Goal: Task Accomplishment & Management: Complete application form

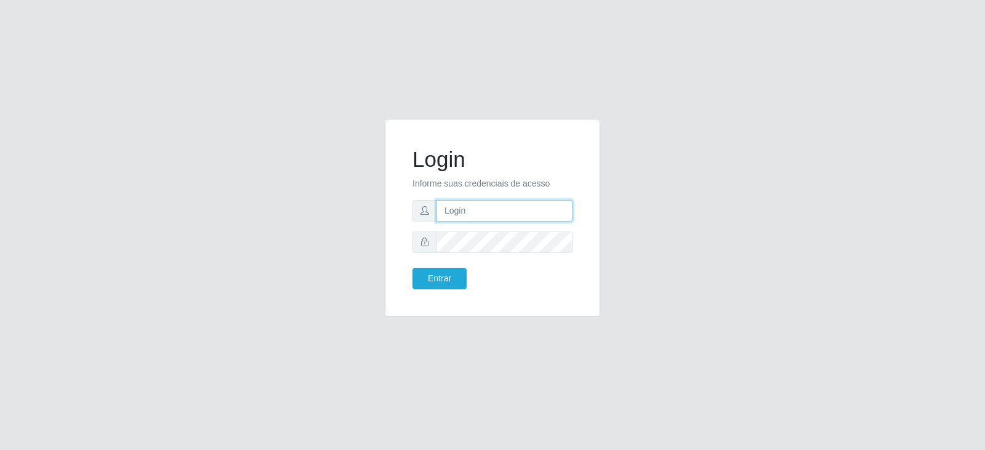
click at [479, 212] on input "text" at bounding box center [505, 211] width 136 height 22
type input "j"
type input "[EMAIL_ADDRESS][DOMAIN_NAME]"
click at [441, 279] on button "Entrar" at bounding box center [440, 279] width 54 height 22
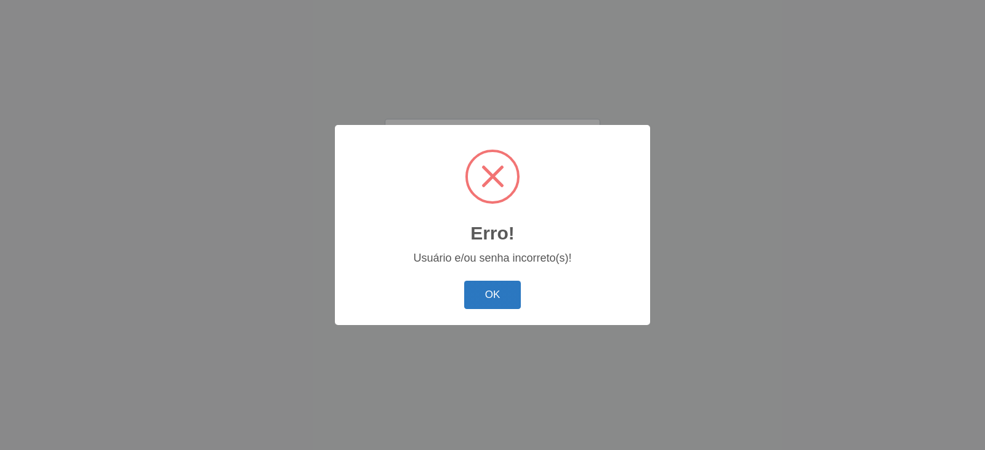
click at [490, 294] on button "OK" at bounding box center [492, 295] width 57 height 29
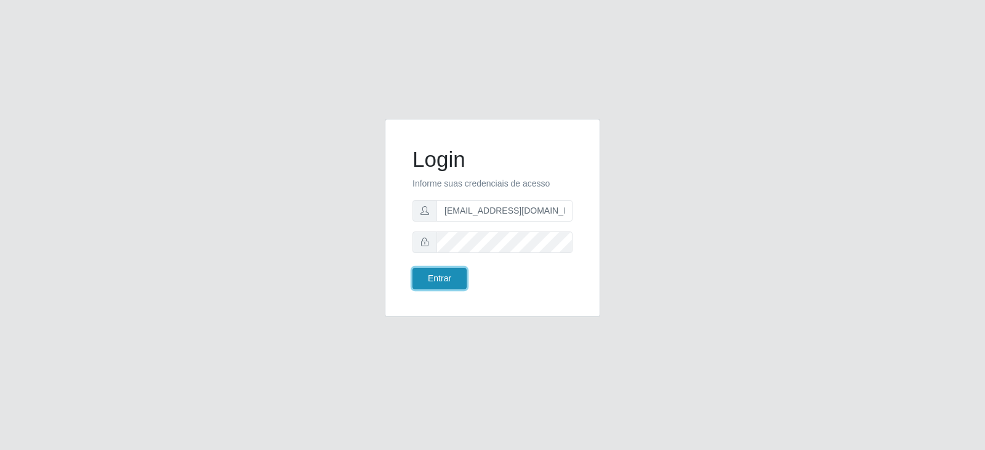
click at [435, 279] on button "Entrar" at bounding box center [440, 279] width 54 height 22
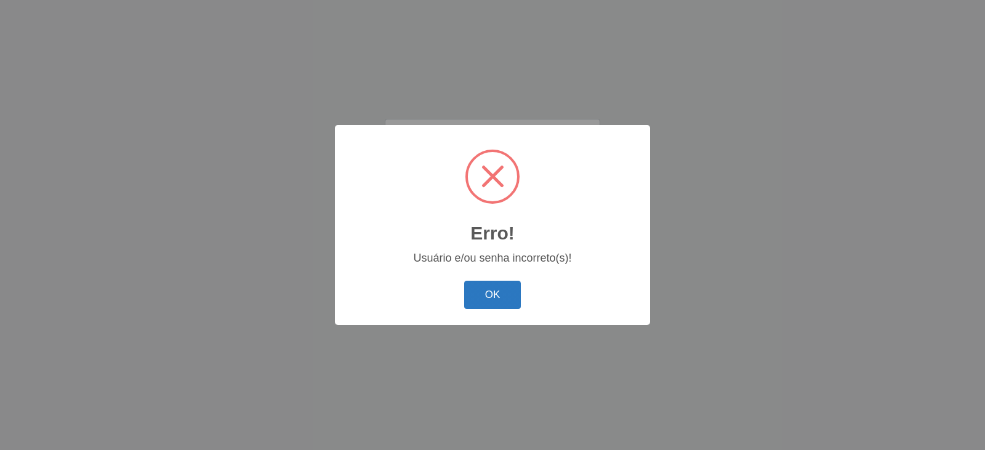
click at [491, 294] on button "OK" at bounding box center [492, 295] width 57 height 29
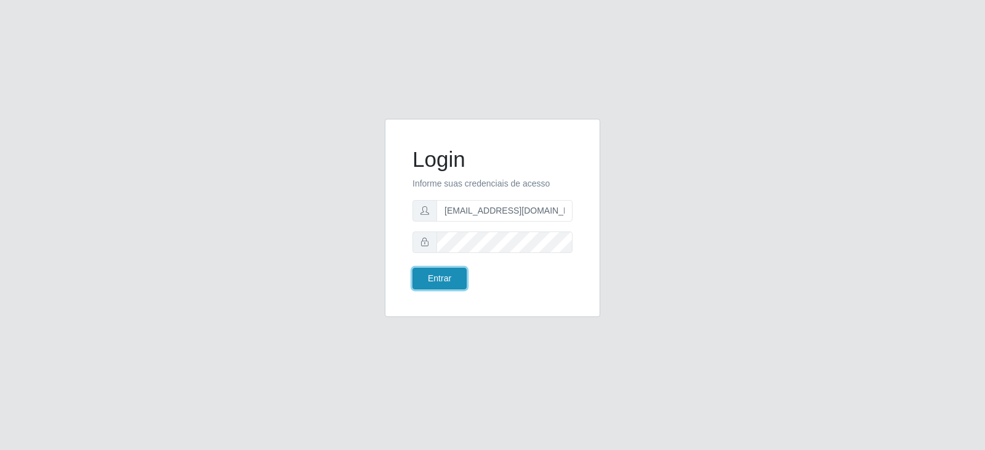
click at [426, 279] on button "Entrar" at bounding box center [440, 279] width 54 height 22
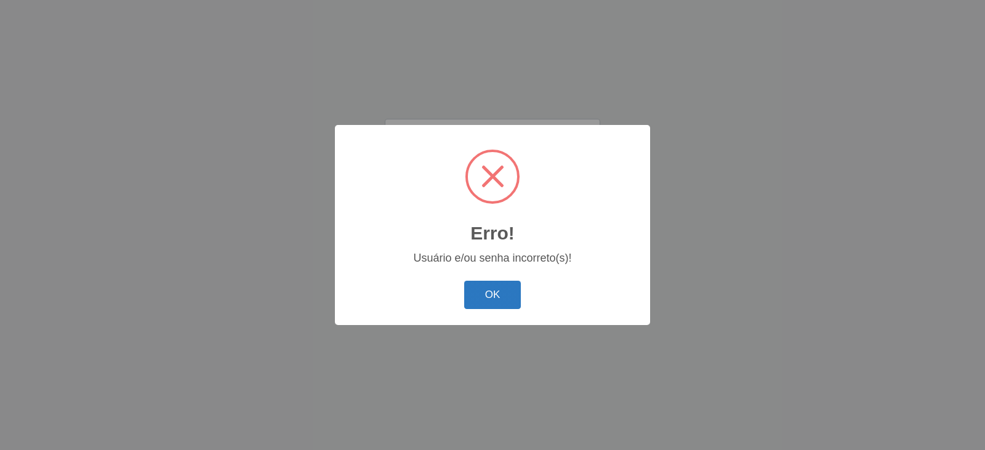
click at [483, 294] on button "OK" at bounding box center [492, 295] width 57 height 29
